Goal: Task Accomplishment & Management: Complete application form

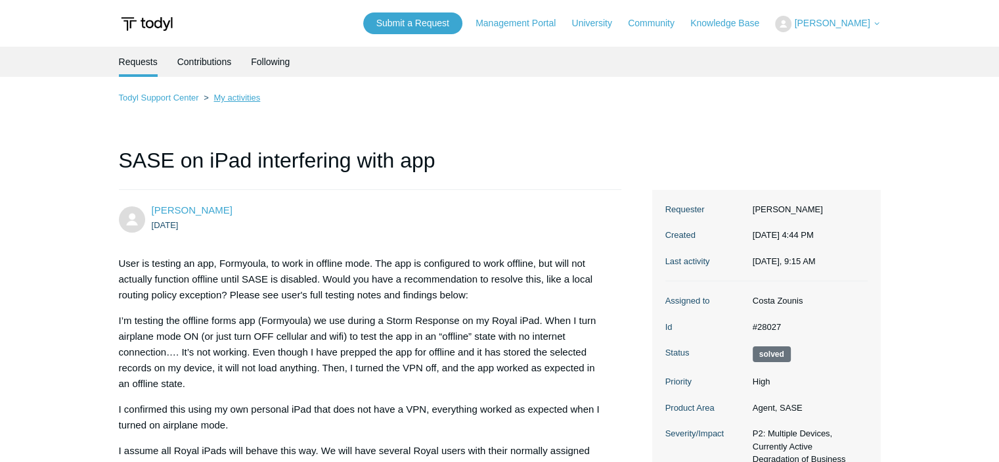
click at [215, 98] on link "My activities" at bounding box center [237, 98] width 47 height 10
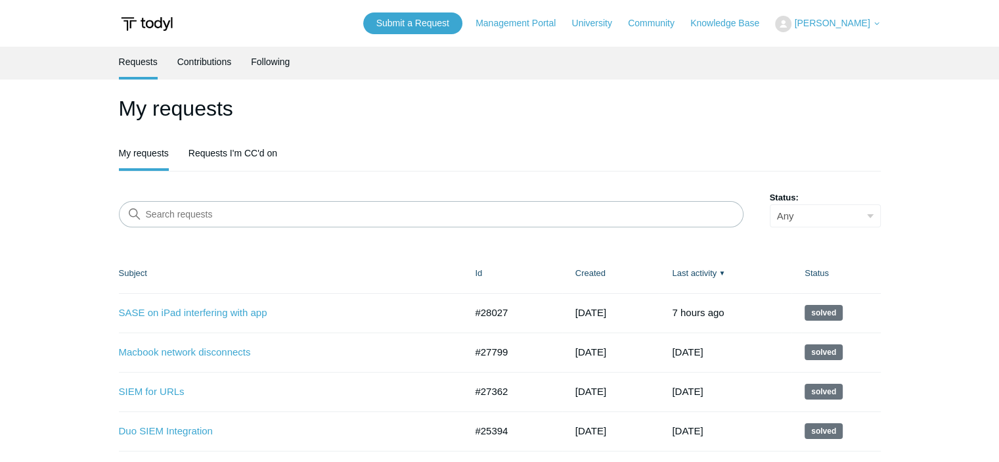
click at [829, 24] on span "[PERSON_NAME]" at bounding box center [832, 23] width 76 height 11
click at [821, 49] on link "My Support Requests" at bounding box center [840, 51] width 128 height 23
click at [410, 34] on header "Submit a Request Management Portal University Community Knowledge Base Tyler Ga…" at bounding box center [500, 23] width 762 height 47
click at [410, 30] on link "Submit a Request" at bounding box center [412, 23] width 99 height 22
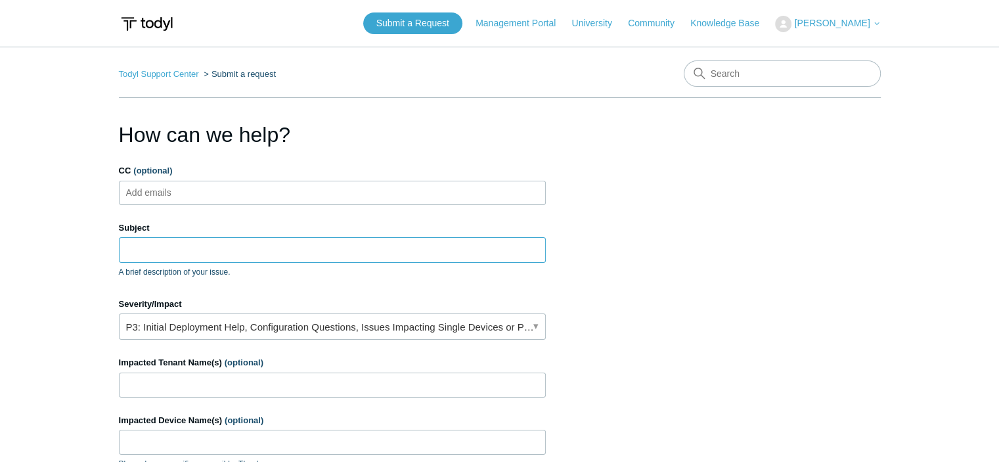
click at [268, 251] on input "Subject" at bounding box center [332, 249] width 427 height 25
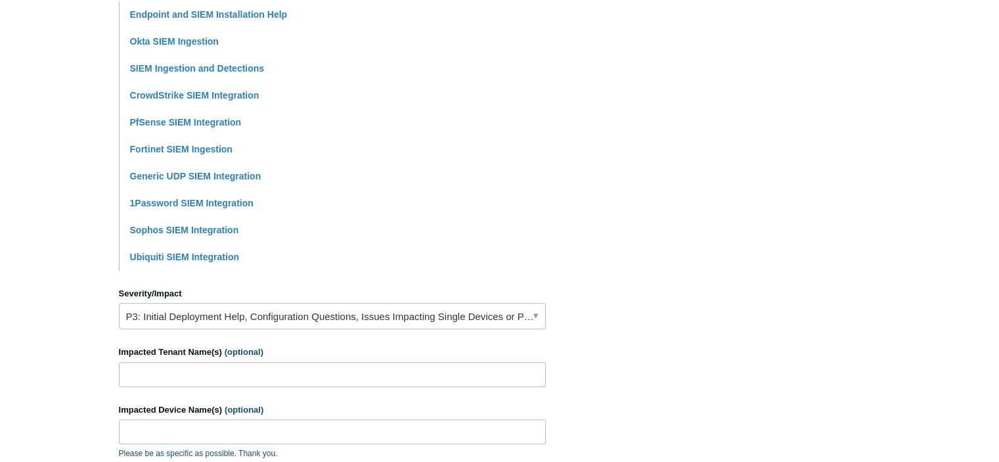
scroll to position [386, 0]
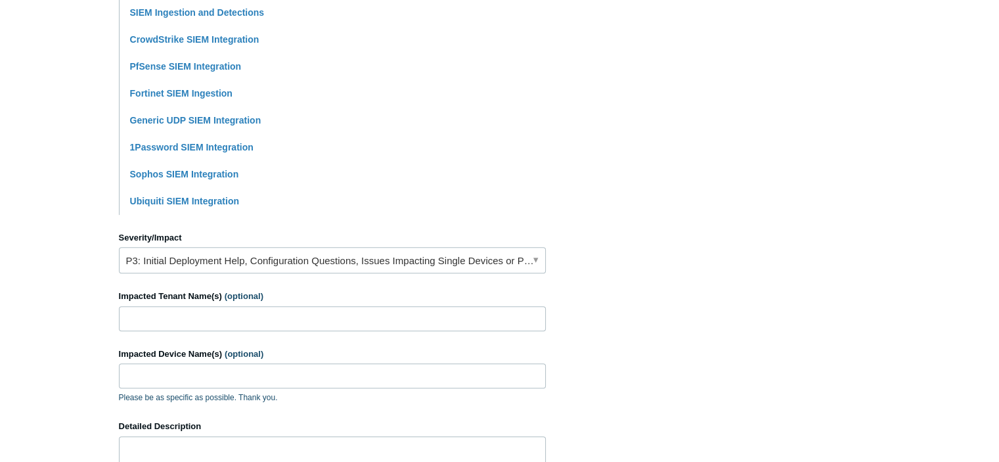
type input "SIEM Help"
click at [262, 260] on link "P3: Initial Deployment Help, Configuration Questions, Issues Impacting Single D…" at bounding box center [332, 260] width 427 height 26
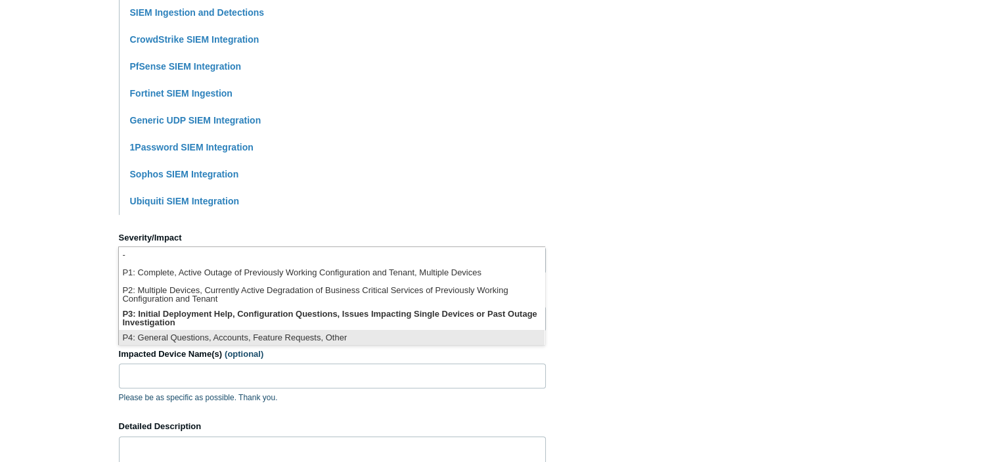
scroll to position [3, 0]
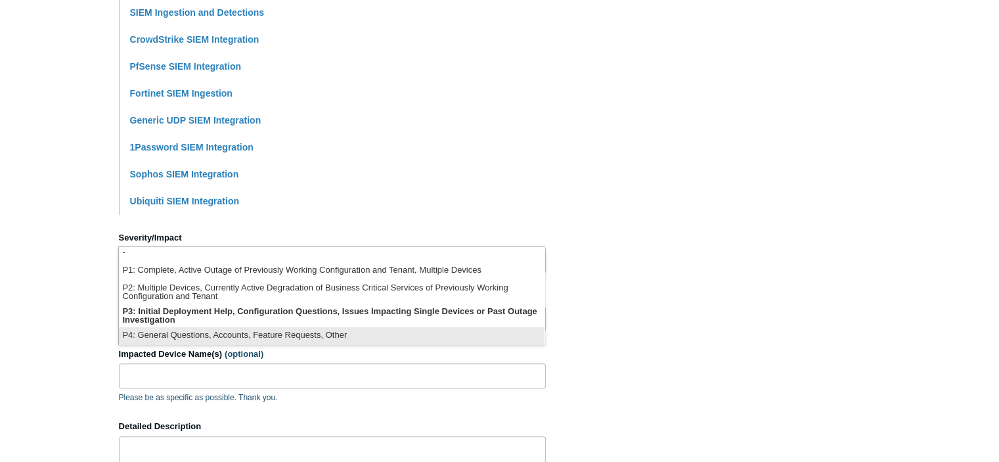
click at [258, 334] on li "P4: General Questions, Accounts, Feature Requests, Other" at bounding box center [332, 336] width 426 height 18
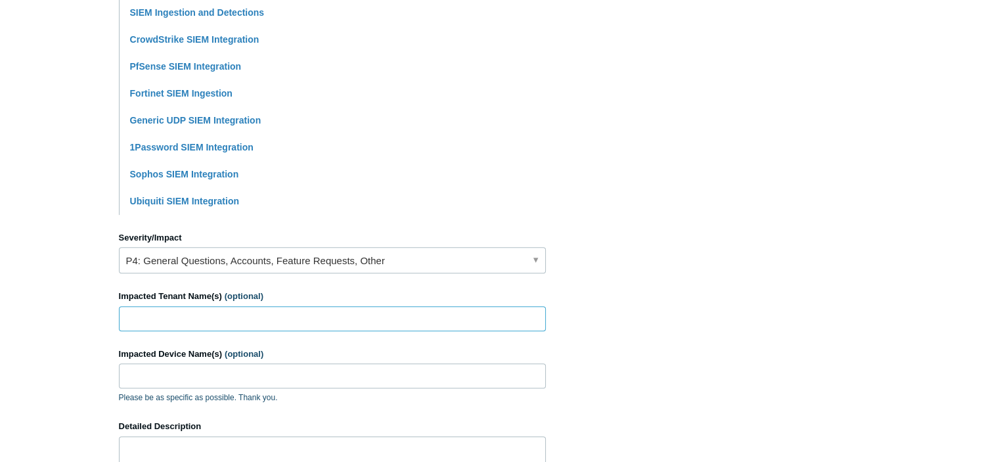
click at [241, 315] on input "Impacted Tenant Name(s) (optional)" at bounding box center [332, 318] width 427 height 25
type input "o"
type input "Oxlos"
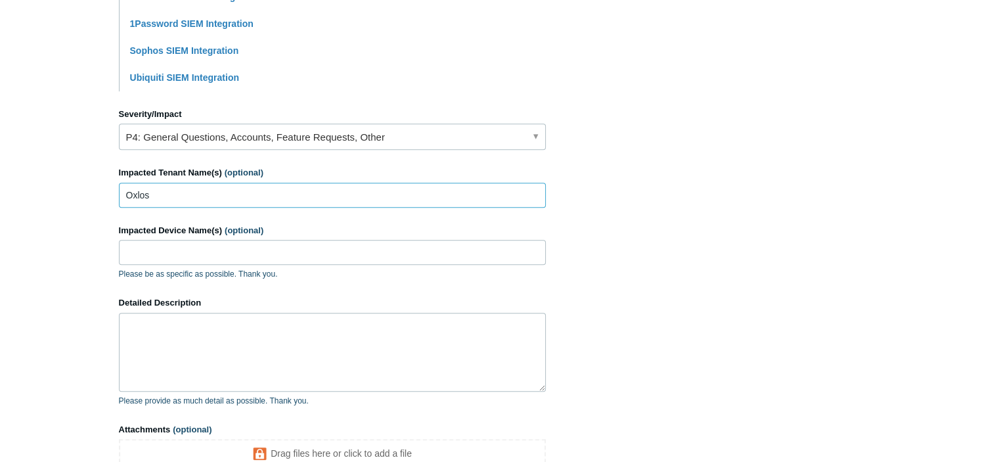
scroll to position [512, 0]
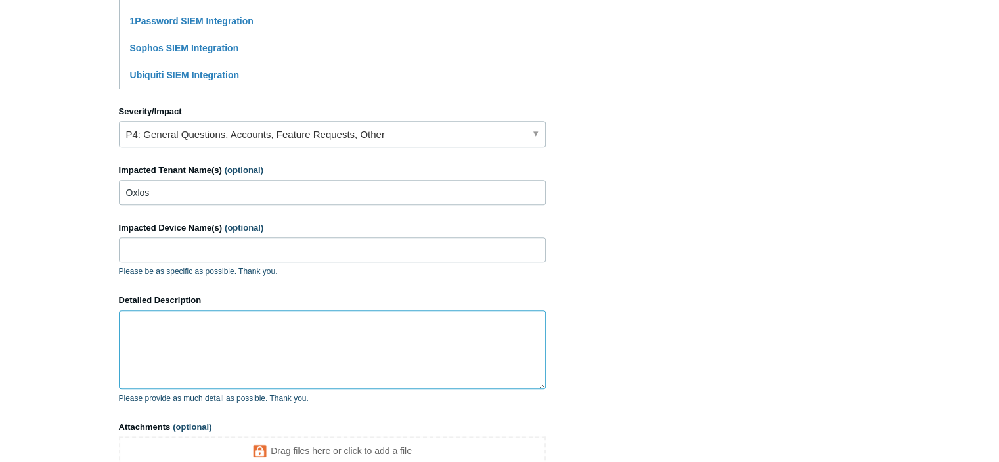
click at [359, 343] on textarea "Detailed Description" at bounding box center [332, 349] width 427 height 79
click at [421, 130] on link "P4: General Questions, Accounts, Feature Requests, Other" at bounding box center [332, 134] width 427 height 26
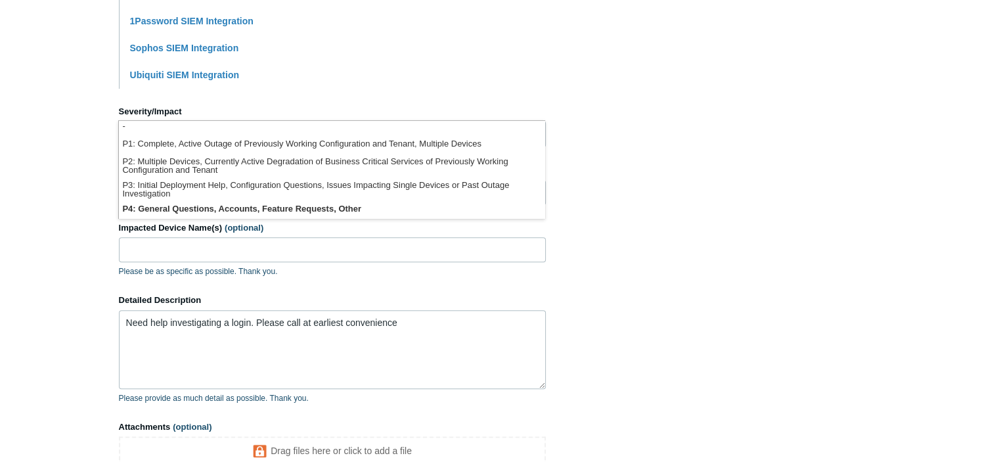
scroll to position [0, 0]
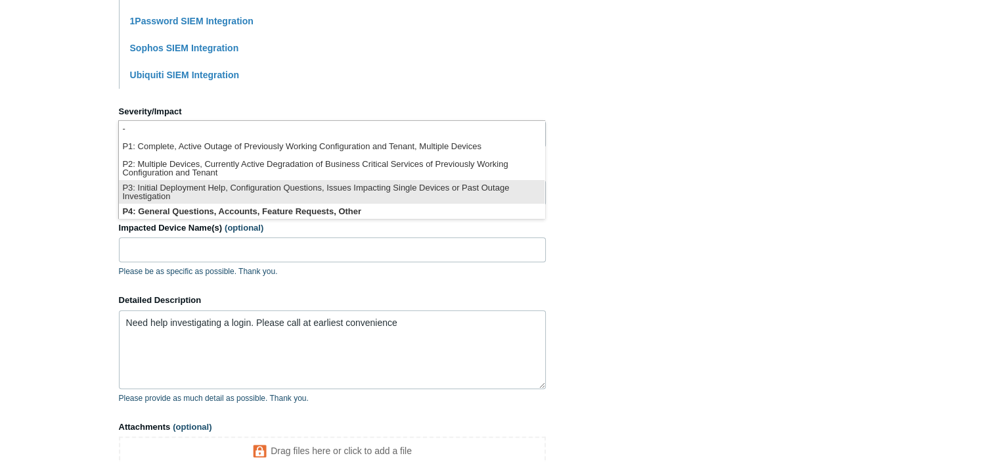
click at [355, 191] on li "P3: Initial Deployment Help, Configuration Questions, Issues Impacting Single D…" at bounding box center [332, 192] width 426 height 24
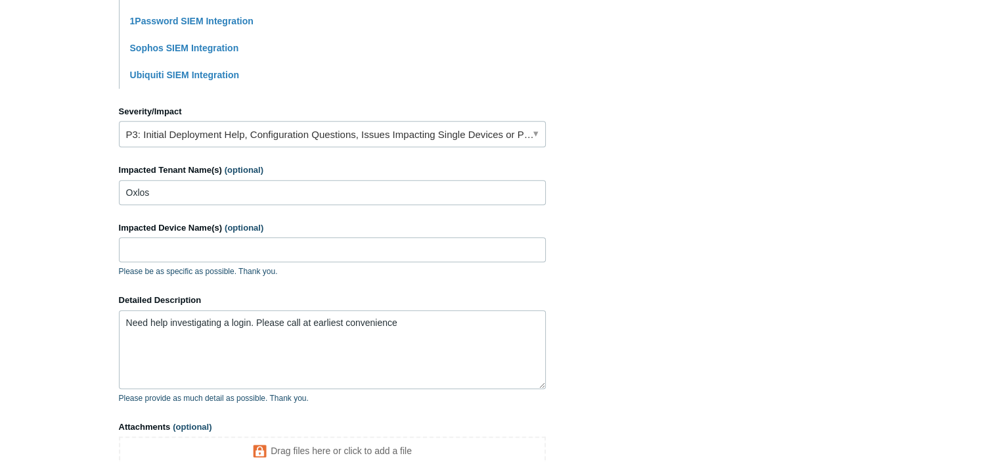
click at [589, 347] on section "How can we help? CC (optional) Add emails Subject SIEM Help A brief description…" at bounding box center [500, 61] width 762 height 909
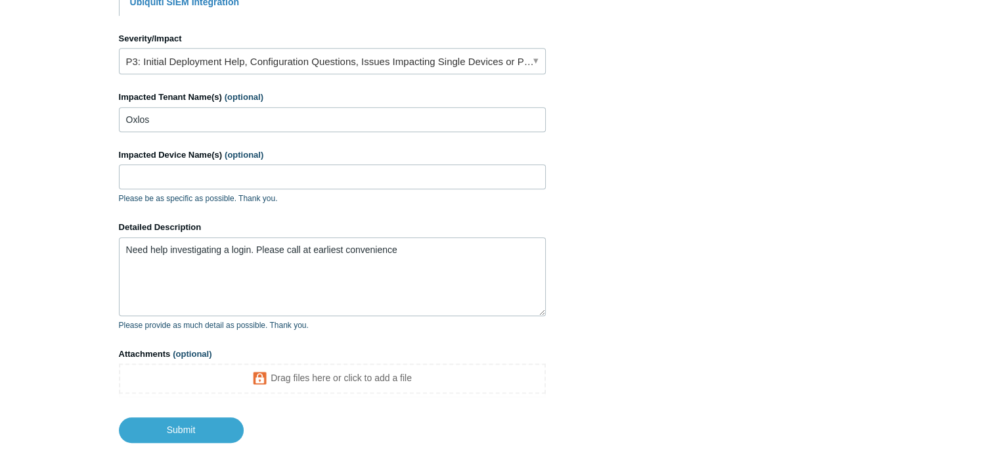
scroll to position [585, 0]
click at [482, 290] on textarea "Need help investigating a login. Please call at earliest convenience" at bounding box center [332, 276] width 427 height 79
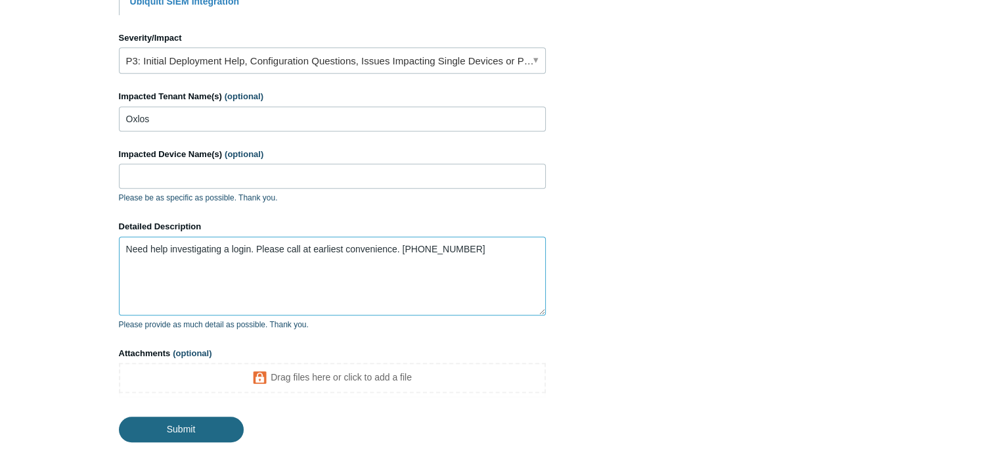
type textarea "Need help investigating a login. Please call at earliest convenience. [PHONE_NU…"
click at [174, 421] on input "Submit" at bounding box center [181, 430] width 125 height 26
